Goal: Contribute content: Add original content to the website for others to see

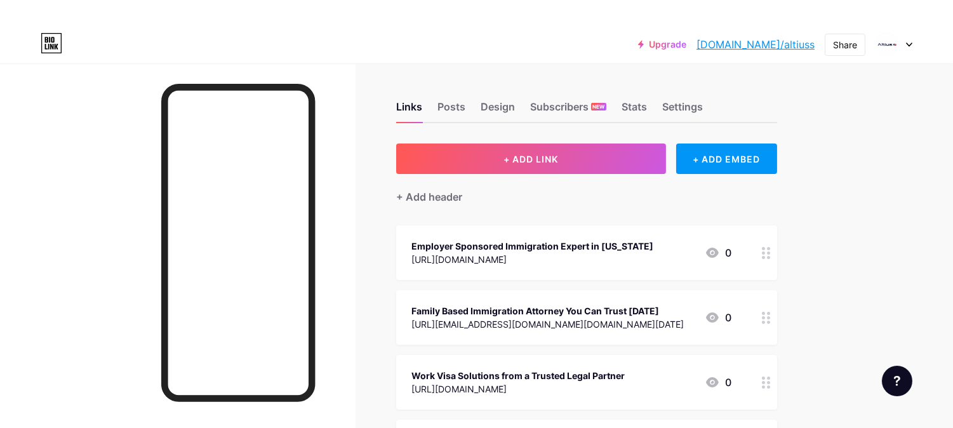
click at [520, 162] on span "+ ADD LINK" at bounding box center [531, 159] width 55 height 11
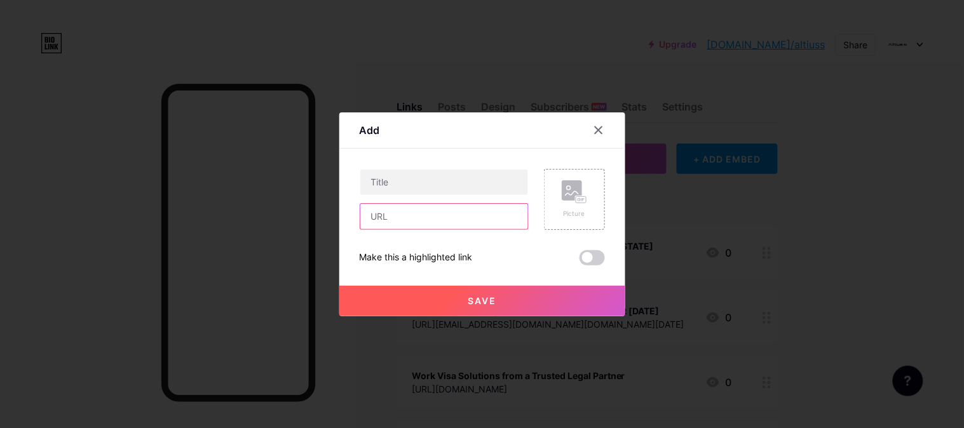
click at [367, 212] on input "text" at bounding box center [444, 216] width 168 height 25
paste input "[URL][DOMAIN_NAME][US_STATE]"
type input "[URL][DOMAIN_NAME][US_STATE]"
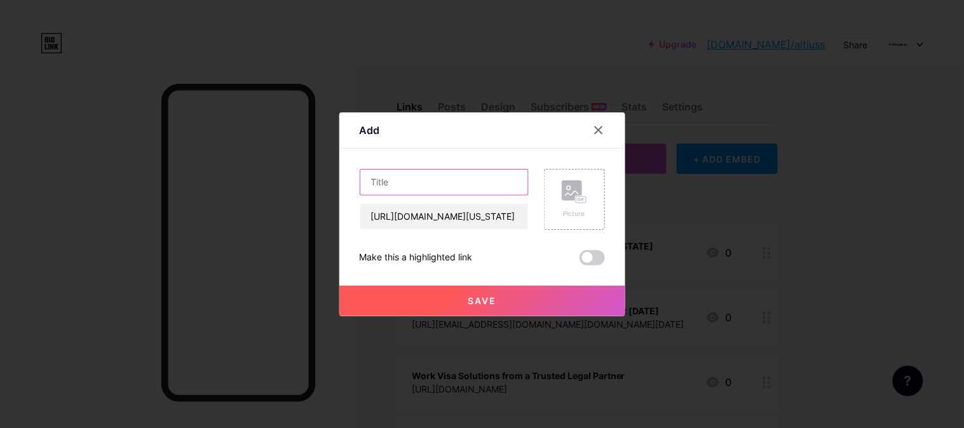
click at [370, 187] on input "text" at bounding box center [444, 182] width 168 height 25
paste input "Finding the Right Immigration Attorney in [US_STATE][GEOGRAPHIC_DATA]"
type input "Finding the Right Immigration Attorney in [US_STATE][GEOGRAPHIC_DATA]"
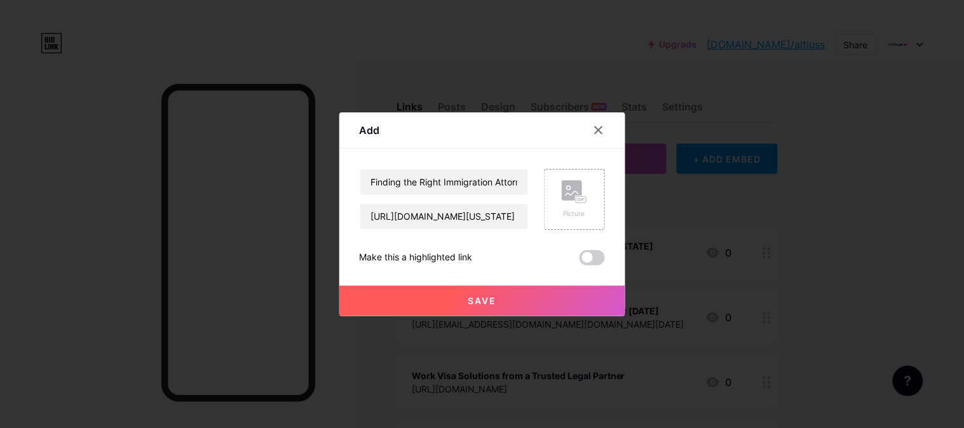
click at [476, 297] on span "Save" at bounding box center [481, 300] width 29 height 11
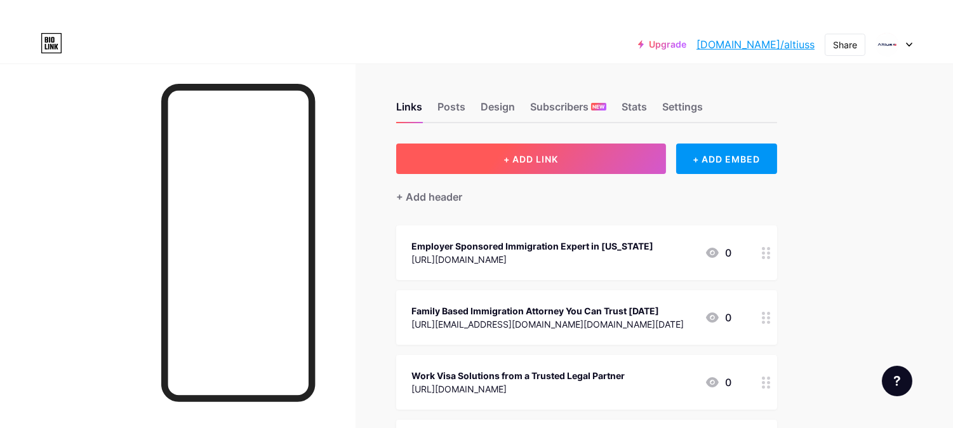
click at [599, 156] on button "+ ADD LINK" at bounding box center [531, 159] width 270 height 30
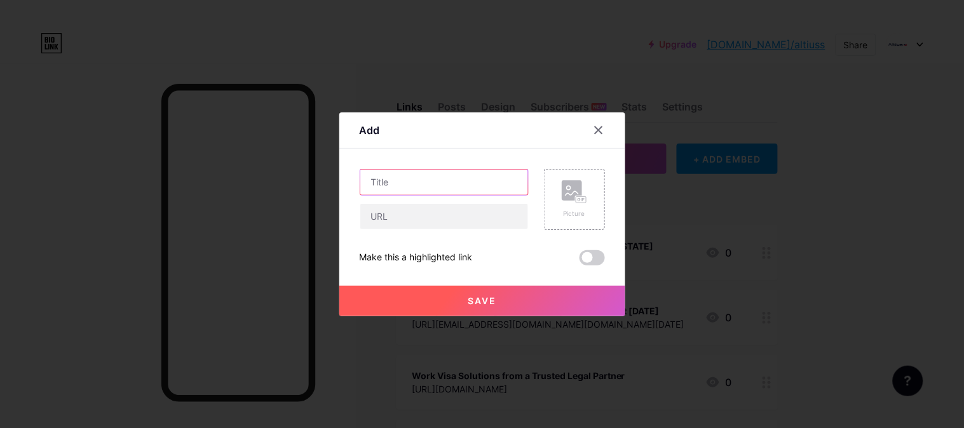
click at [435, 180] on input "text" at bounding box center [444, 182] width 168 height 25
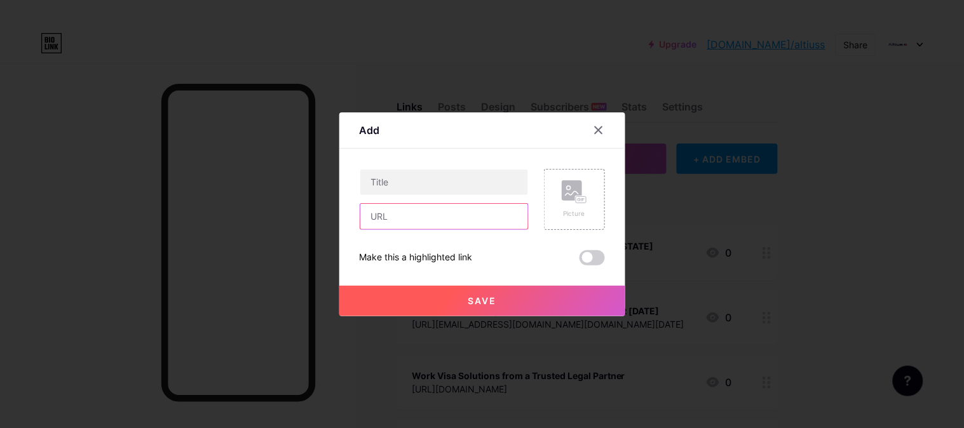
click at [424, 210] on input "text" at bounding box center [444, 216] width 168 height 25
paste input "[URL][EMAIL_ADDRESS][DOMAIN_NAME][DOMAIN_NAME][US_STATE]"
type input "[URL][EMAIL_ADDRESS][DOMAIN_NAME][DOMAIN_NAME][US_STATE]"
click at [422, 198] on div "[URL][EMAIL_ADDRESS][DOMAIN_NAME][DOMAIN_NAME][US_STATE]" at bounding box center [443, 199] width 169 height 61
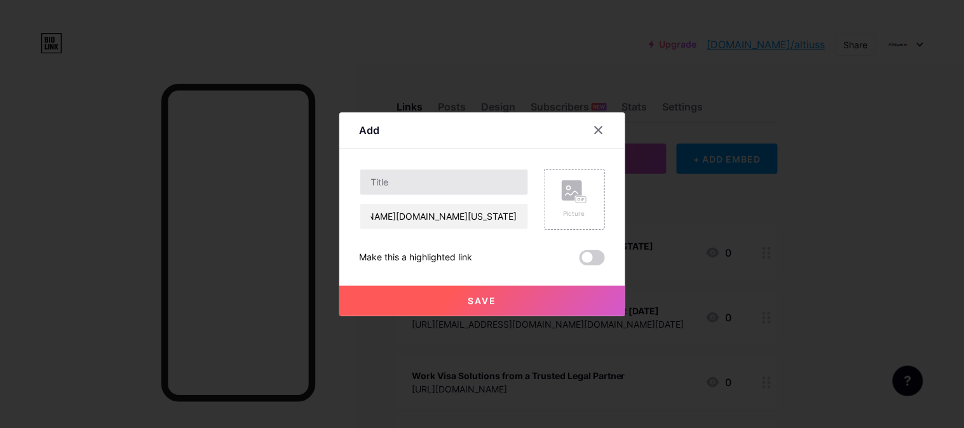
scroll to position [0, 0]
click at [422, 187] on input "text" at bounding box center [444, 182] width 168 height 25
paste input "Finding the Right Employer Sponsored Immigration Lawyer [US_STATE]"
type input "Finding the Right Employer Sponsored Immigration Lawyer [US_STATE]"
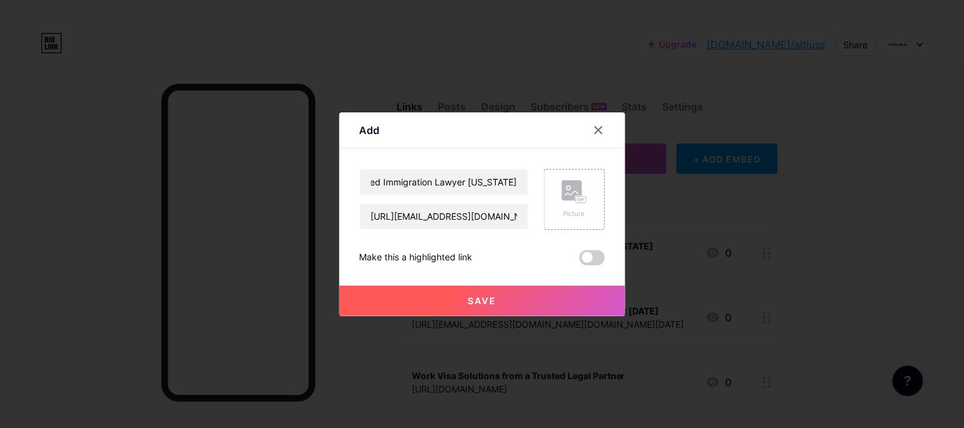
click at [478, 301] on span "Save" at bounding box center [481, 300] width 29 height 11
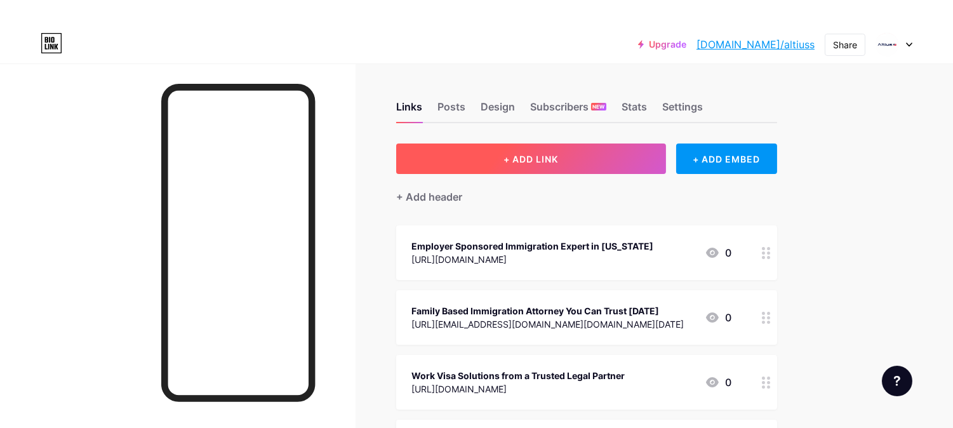
click at [563, 151] on button "+ ADD LINK" at bounding box center [531, 159] width 270 height 30
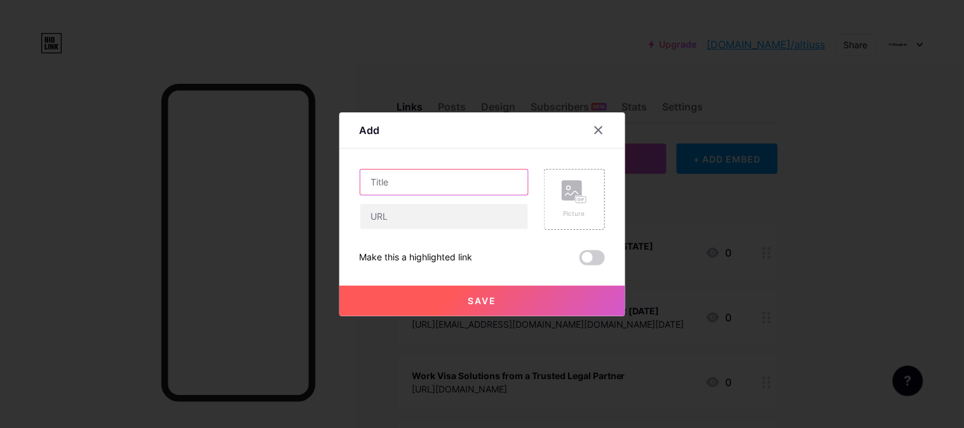
click at [395, 178] on input "text" at bounding box center [444, 182] width 168 height 25
paste input "Finding the Right Employer Sponsored Immigration Lawyer [US_STATE]"
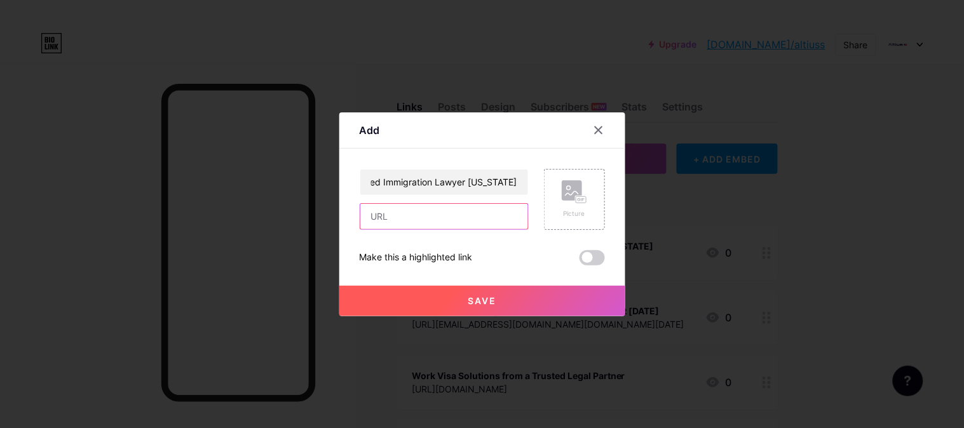
click at [417, 217] on input "text" at bounding box center [444, 216] width 168 height 25
click at [433, 175] on input "Finding the Right Employer Sponsored Immigration Lawyer [US_STATE]" at bounding box center [444, 182] width 168 height 25
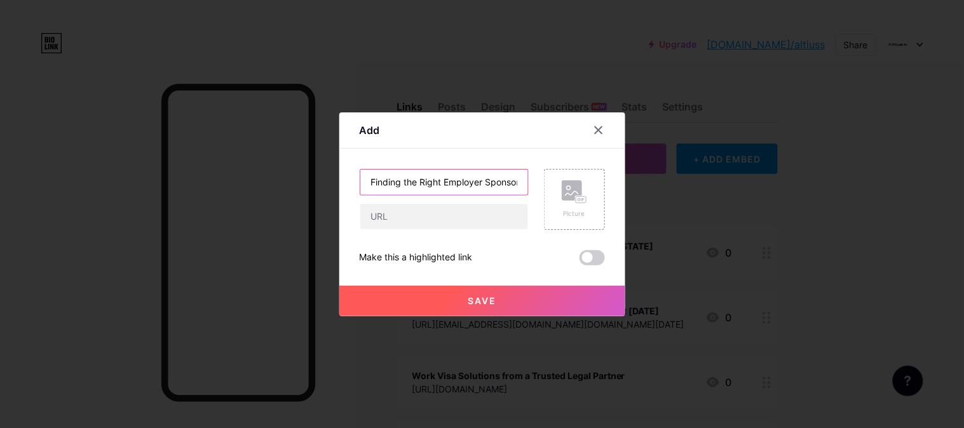
click at [433, 175] on input "Finding the Right Employer Sponsored Immigration Lawyer [US_STATE]" at bounding box center [444, 182] width 168 height 25
paste input "amily Based Visa Lawyer in [US_STATE]: Reuniting Loved Ones"
type input "Family Based Visa Lawyer in [US_STATE]: Reuniting Loved Ones"
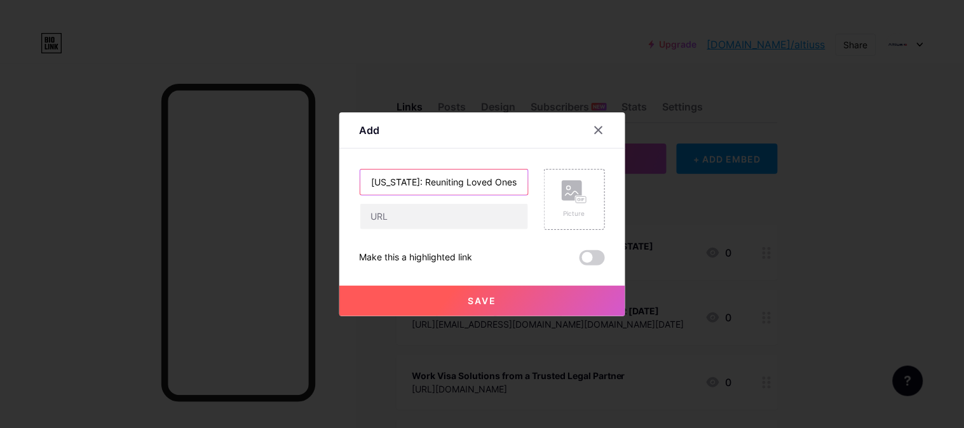
scroll to position [0, 0]
click at [439, 222] on input "text" at bounding box center [444, 216] width 168 height 25
paste input "[URL][DOMAIN_NAME][US_STATE]"
type input "[URL][DOMAIN_NAME][US_STATE]"
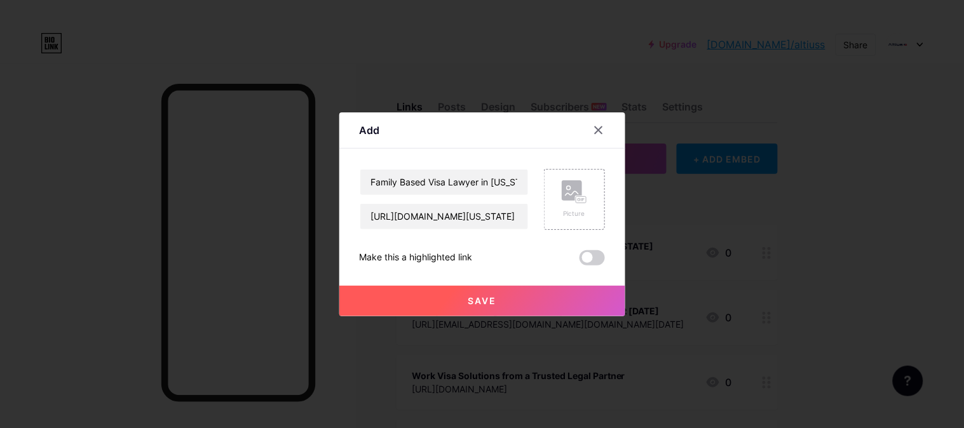
click at [467, 302] on span "Save" at bounding box center [481, 300] width 29 height 11
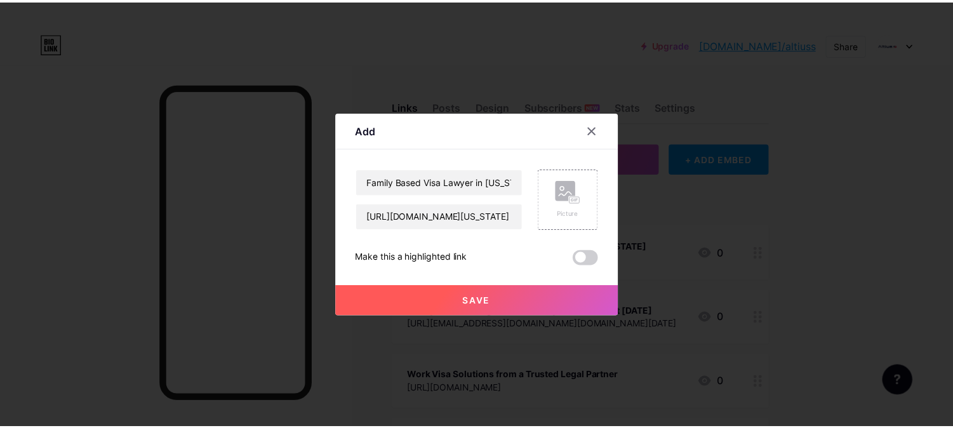
scroll to position [0, 0]
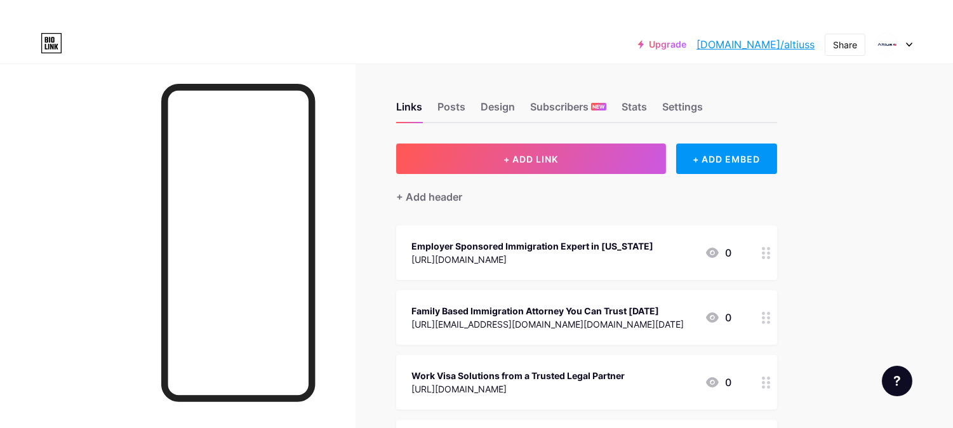
click at [764, 41] on link "[DOMAIN_NAME]/altiuss" at bounding box center [756, 44] width 118 height 15
